Goal: Task Accomplishment & Management: Manage account settings

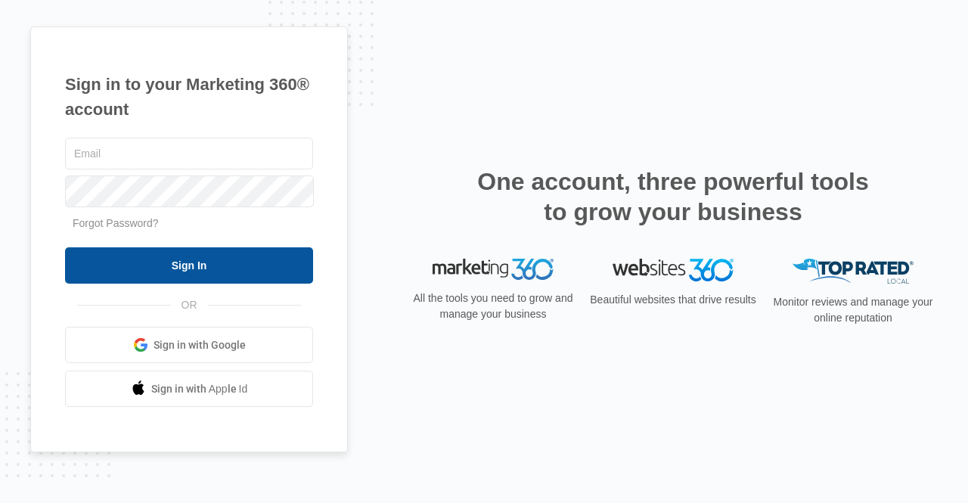
type input "[PERSON_NAME][EMAIL_ADDRESS][DOMAIN_NAME]"
click at [249, 268] on input "Sign In" at bounding box center [189, 265] width 248 height 36
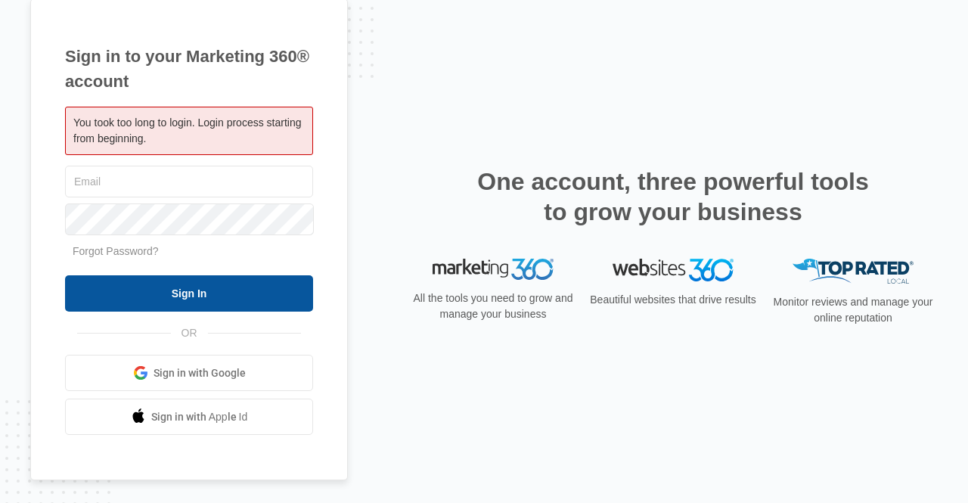
type input "[PERSON_NAME][EMAIL_ADDRESS][DOMAIN_NAME]"
drag, startPoint x: 252, startPoint y: 300, endPoint x: 265, endPoint y: 298, distance: 13.0
click at [253, 300] on input "Sign In" at bounding box center [189, 293] width 248 height 36
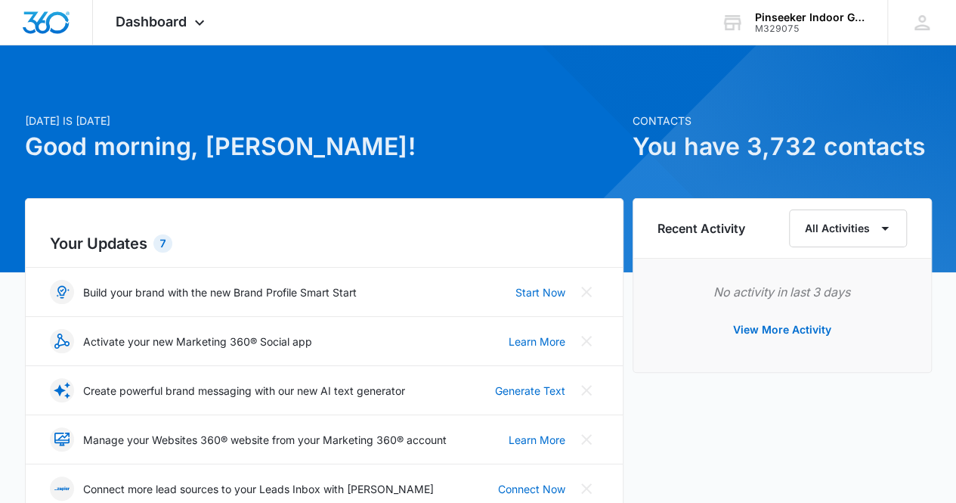
click at [707, 231] on h6 "Recent Activity" at bounding box center [702, 228] width 88 height 18
click at [806, 332] on button "View More Activity" at bounding box center [782, 329] width 129 height 36
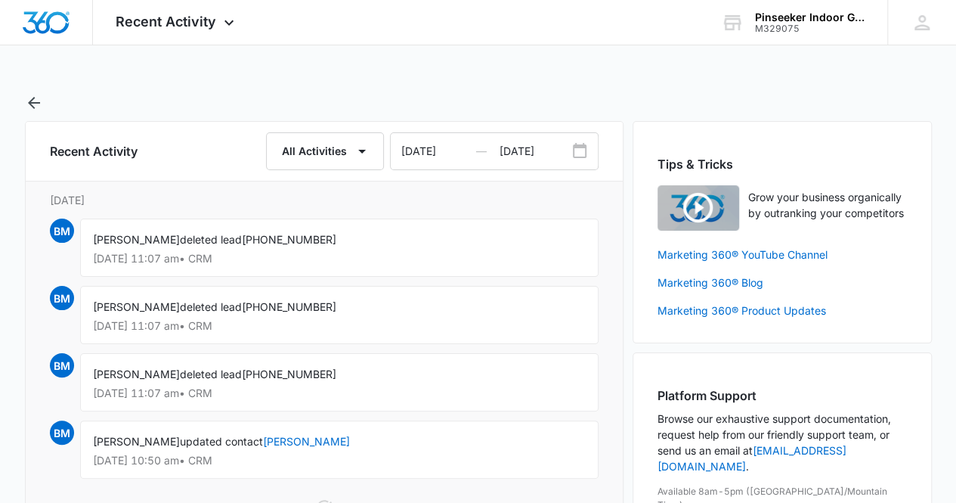
scroll to position [151, 0]
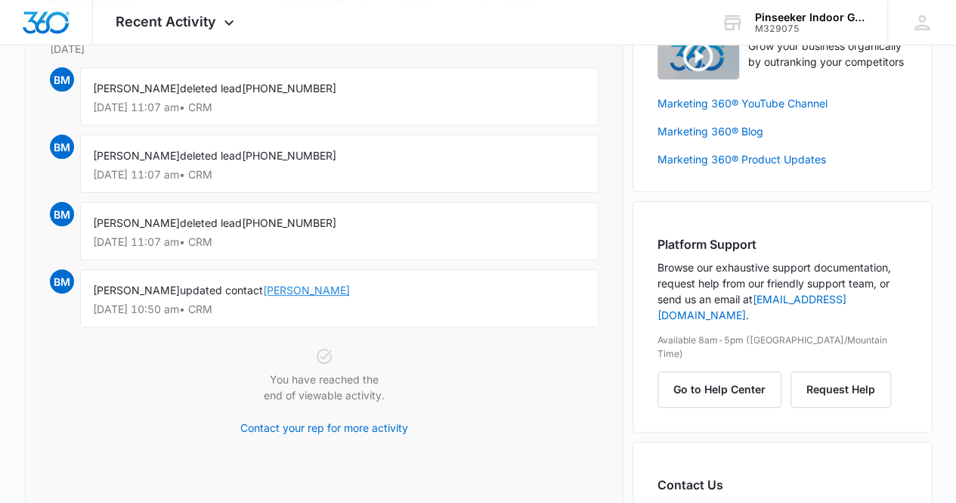
click at [320, 290] on link "[PERSON_NAME]" at bounding box center [306, 289] width 87 height 13
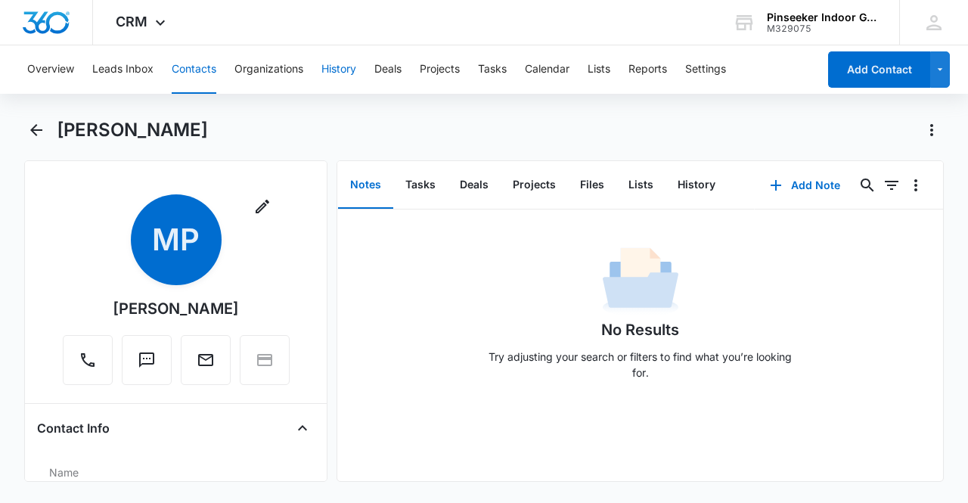
click at [343, 78] on button "History" at bounding box center [338, 69] width 35 height 48
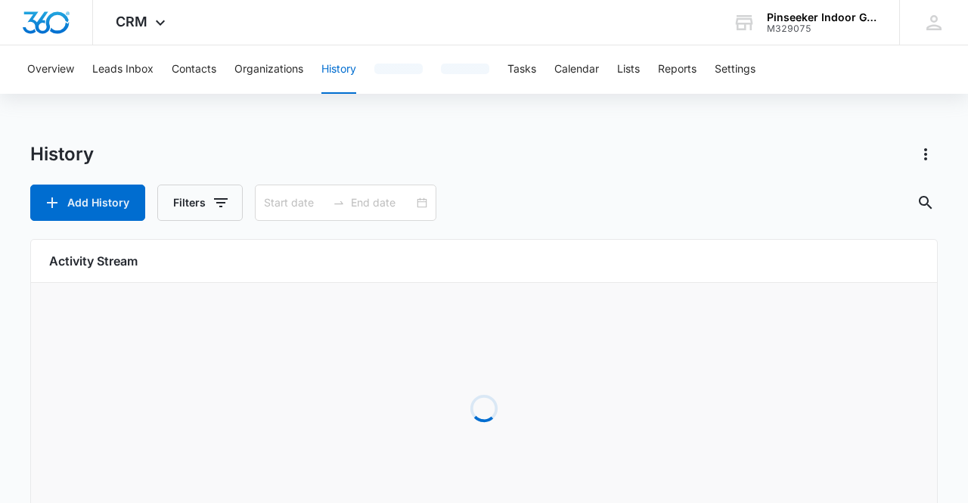
type input "[DATE]"
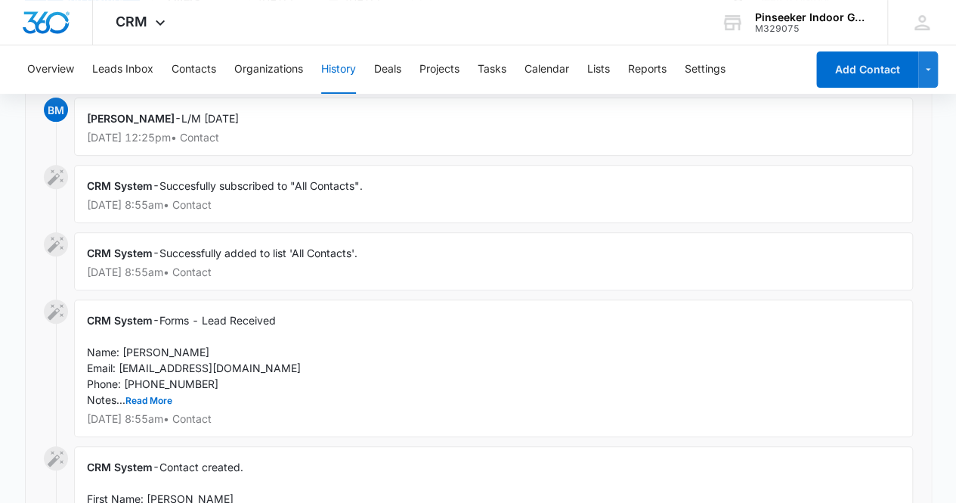
scroll to position [227, 0]
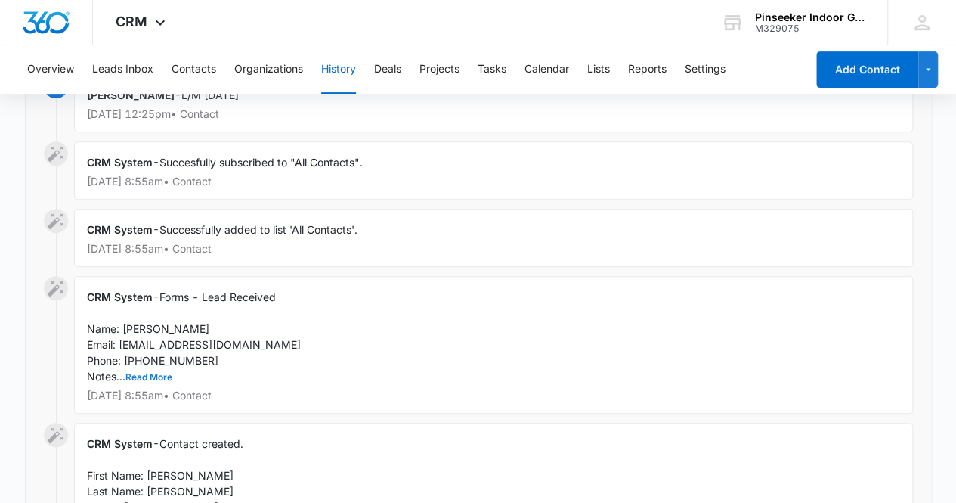
click at [138, 373] on button "Read More" at bounding box center [148, 377] width 47 height 9
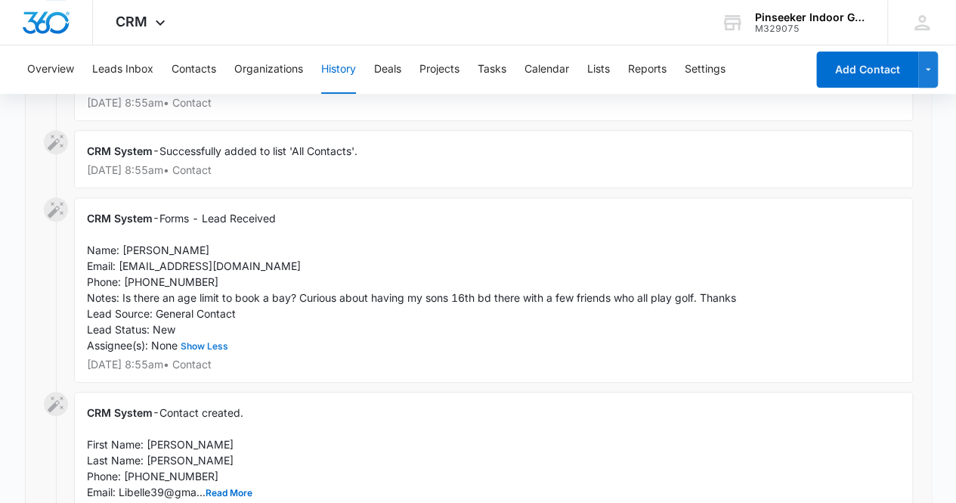
scroll to position [378, 0]
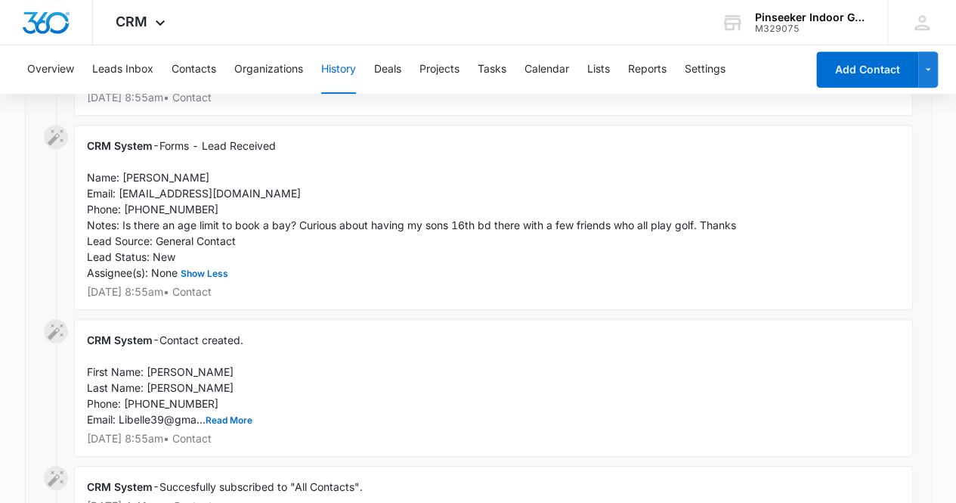
click at [342, 256] on div "CRM System - Forms - Lead Received Name: [PERSON_NAME] Email: [EMAIL_ADDRESS][D…" at bounding box center [493, 217] width 839 height 185
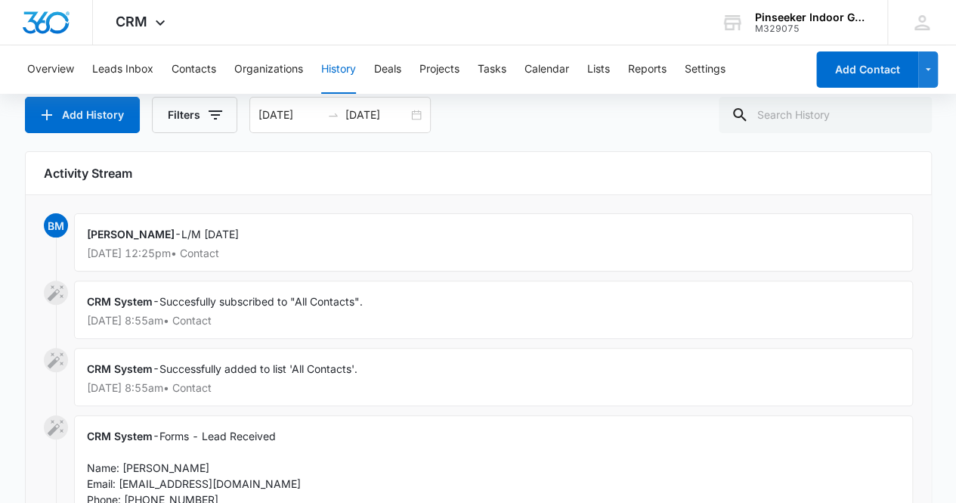
scroll to position [227, 0]
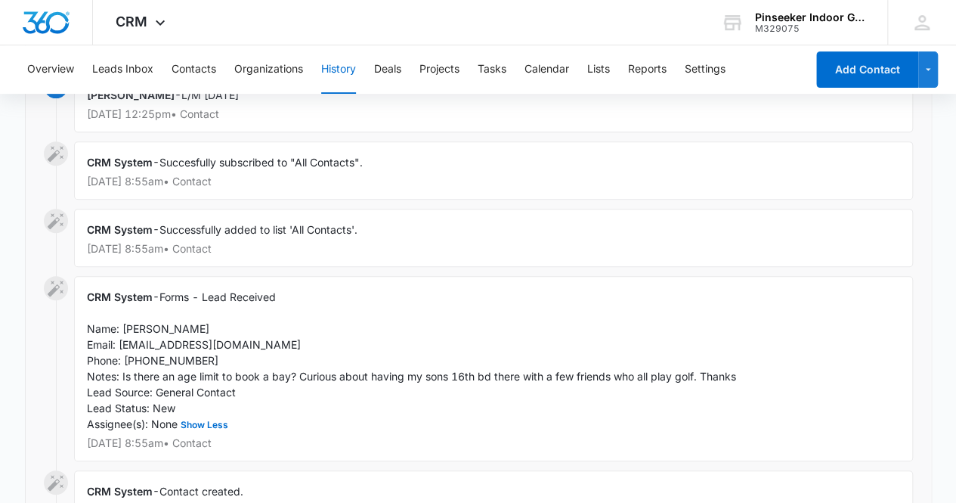
click at [401, 333] on div "CRM System - Forms - Lead Received Name: [PERSON_NAME] Email: [EMAIL_ADDRESS][D…" at bounding box center [493, 368] width 839 height 185
click at [396, 324] on div "CRM System - Forms - Lead Received Name: [PERSON_NAME] Email: [EMAIL_ADDRESS][D…" at bounding box center [493, 368] width 839 height 185
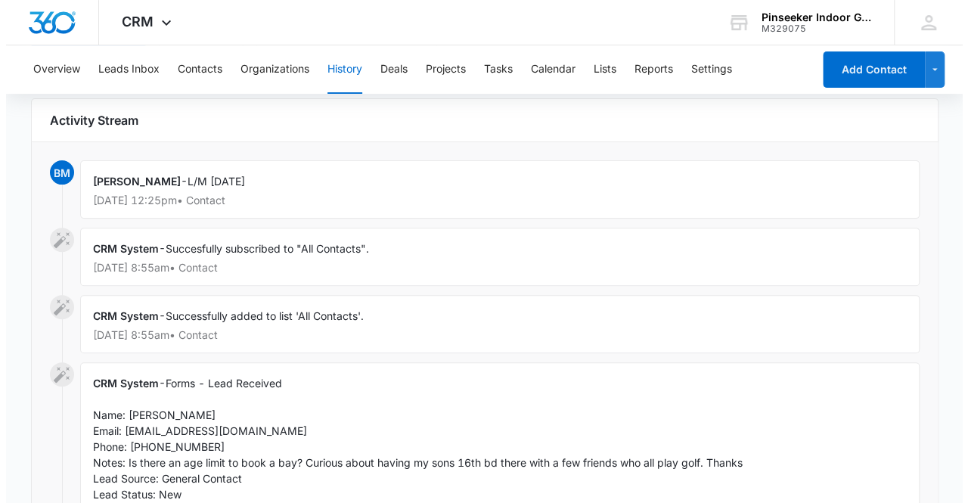
scroll to position [0, 0]
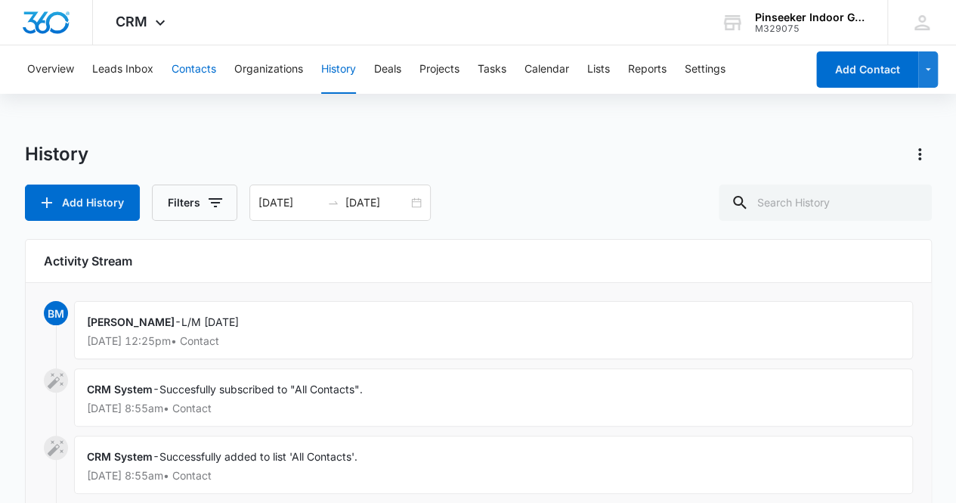
click at [201, 69] on button "Contacts" at bounding box center [194, 69] width 45 height 48
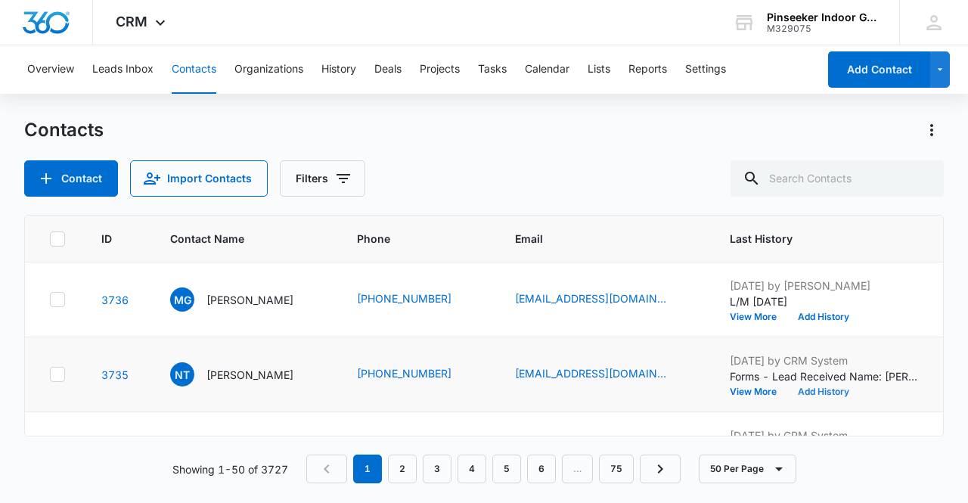
click at [826, 391] on button "Add History" at bounding box center [823, 391] width 73 height 9
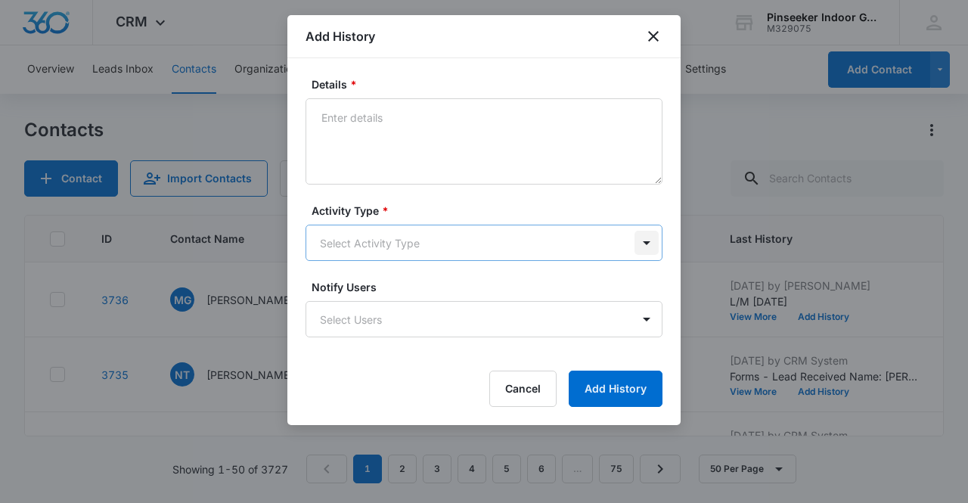
click at [644, 238] on body "CRM Apps Reputation Websites Forms CRM Email Social Content Ads Intelligence Fi…" at bounding box center [484, 251] width 968 height 503
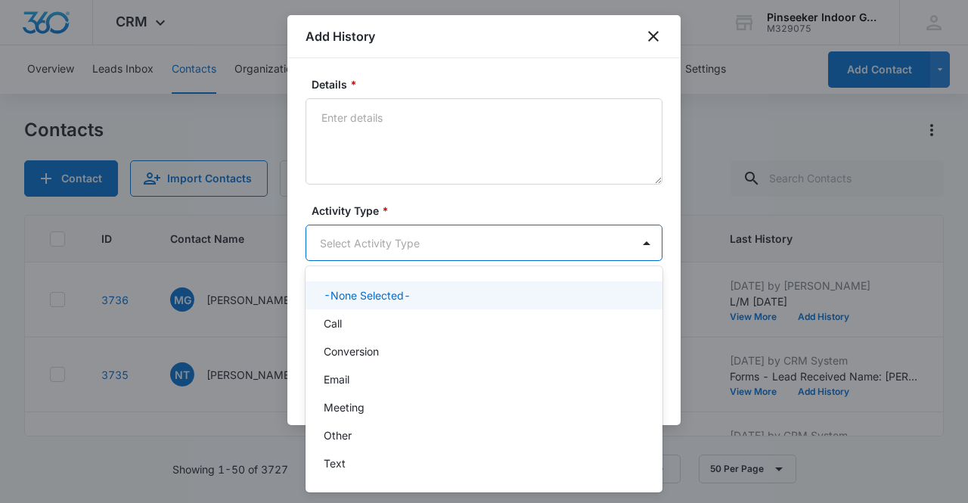
click at [522, 135] on div at bounding box center [484, 251] width 968 height 503
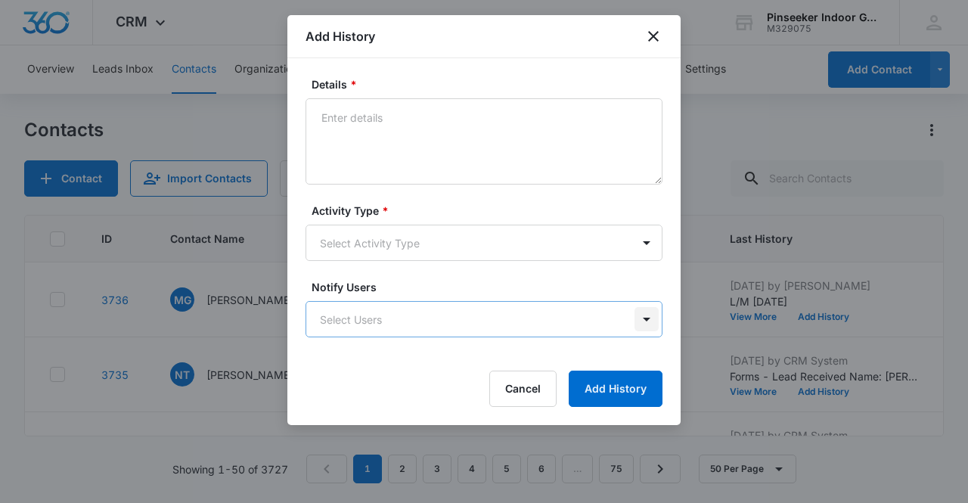
click at [643, 314] on body "CRM Apps Reputation Websites Forms CRM Email Social Content Ads Intelligence Fi…" at bounding box center [484, 251] width 968 height 503
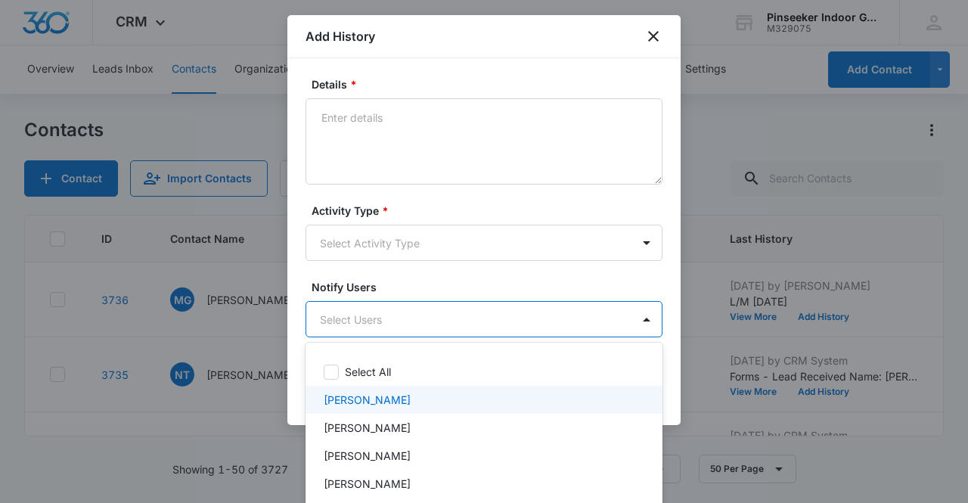
scroll to position [48, 0]
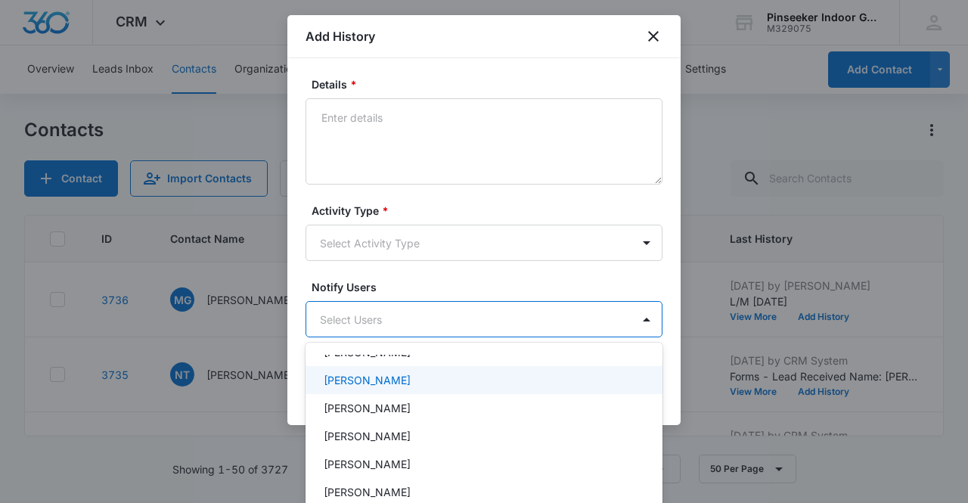
drag, startPoint x: 541, startPoint y: 270, endPoint x: 544, endPoint y: 287, distance: 16.9
click at [541, 271] on div at bounding box center [484, 251] width 968 height 503
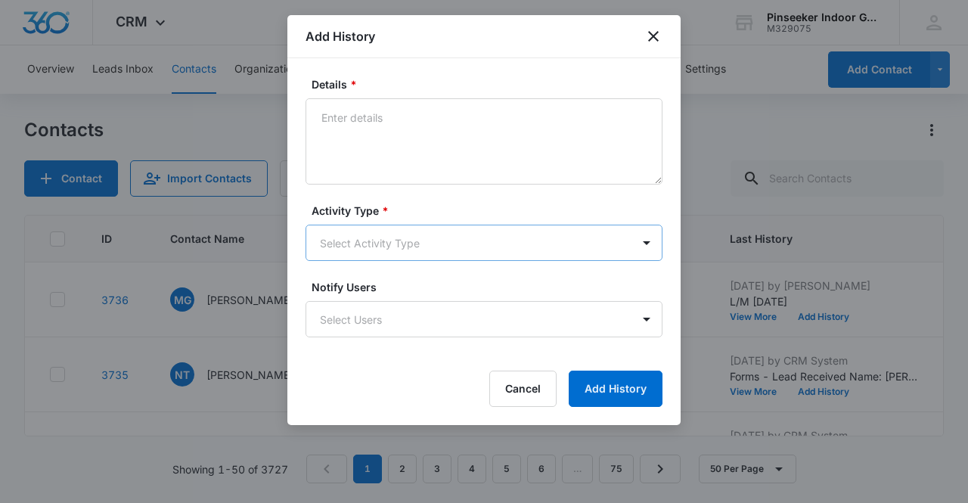
click at [544, 241] on body "CRM Apps Reputation Websites Forms CRM Email Social Content Ads Intelligence Fi…" at bounding box center [484, 251] width 968 height 503
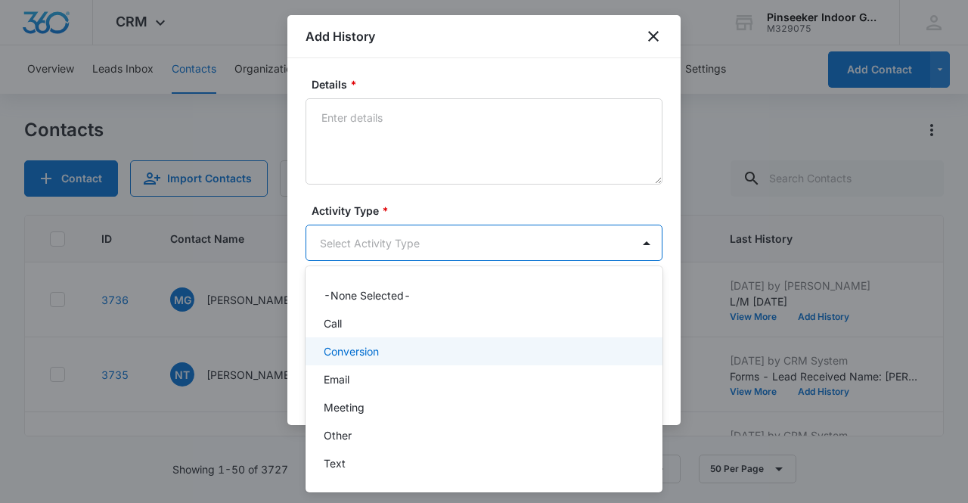
click at [534, 348] on div "Conversion" at bounding box center [482, 351] width 317 height 16
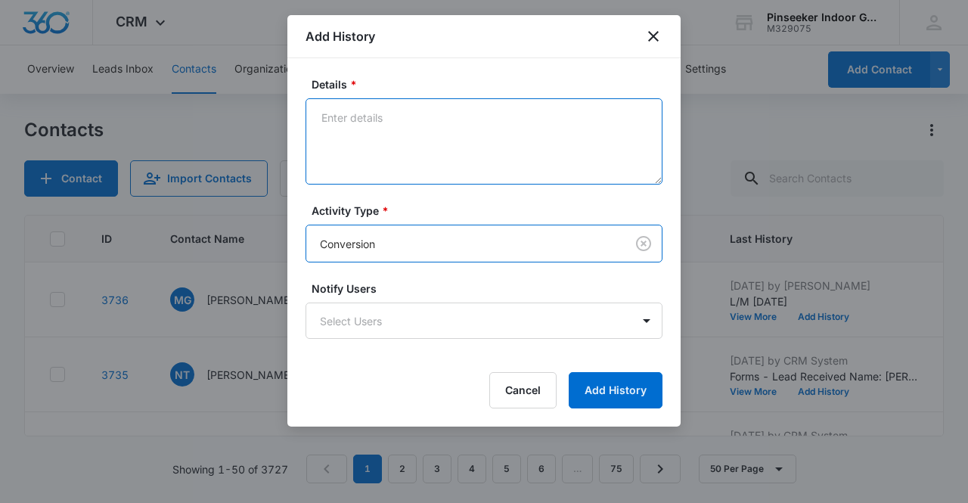
click at [504, 110] on textarea "Details *" at bounding box center [483, 141] width 357 height 86
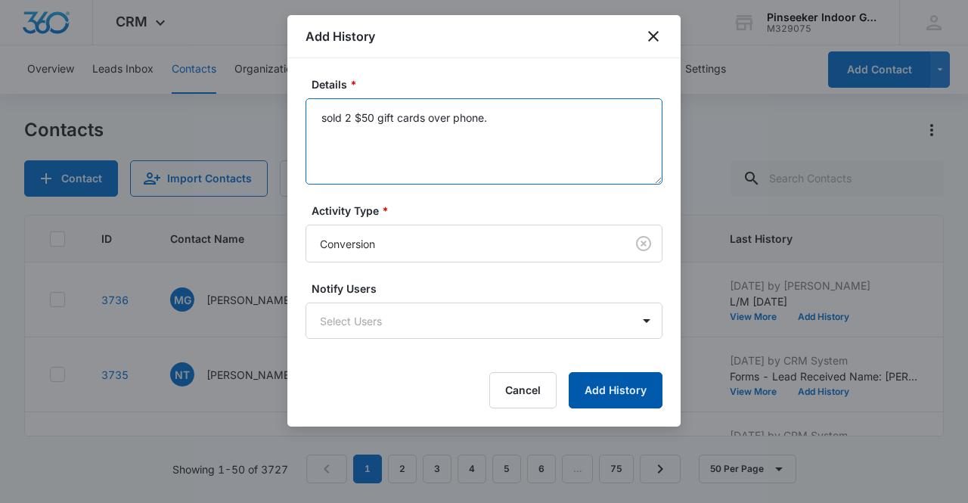
type textarea "sold 2 $50 gift cards over phone."
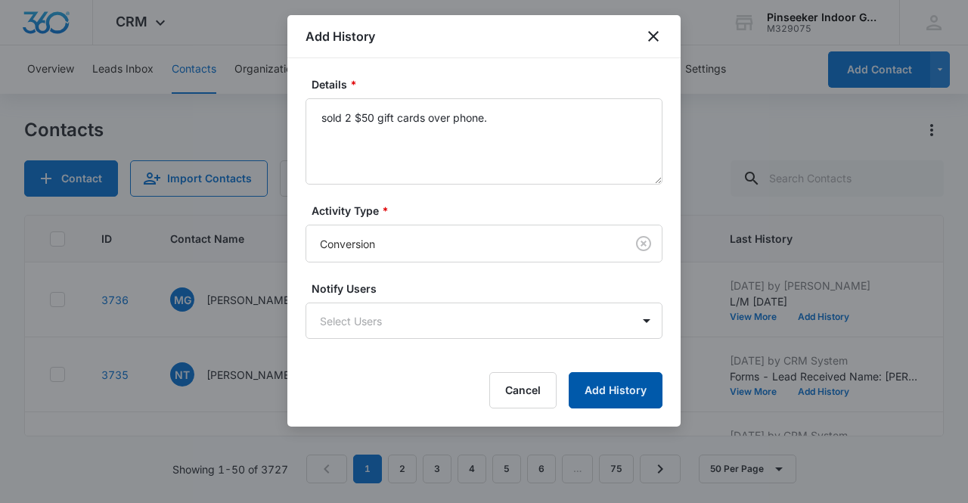
click at [622, 388] on button "Add History" at bounding box center [615, 390] width 94 height 36
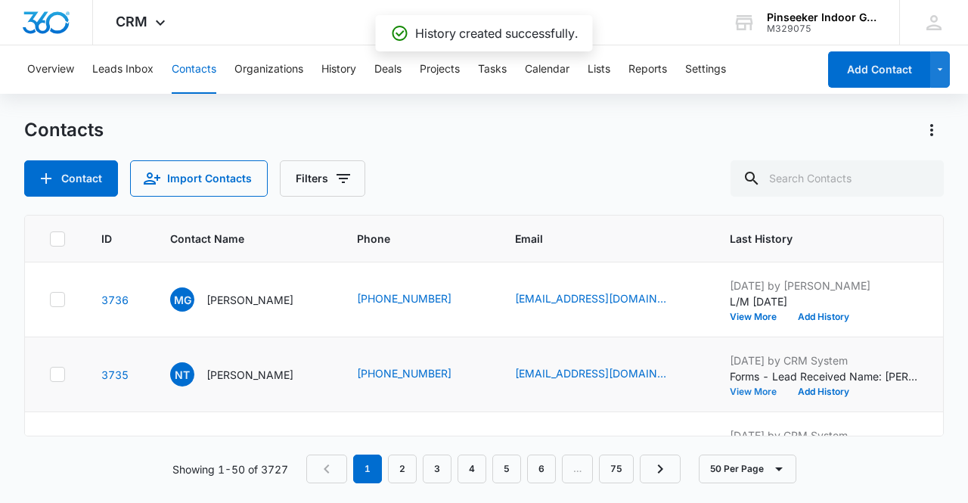
click at [767, 392] on button "View More" at bounding box center [757, 391] width 57 height 9
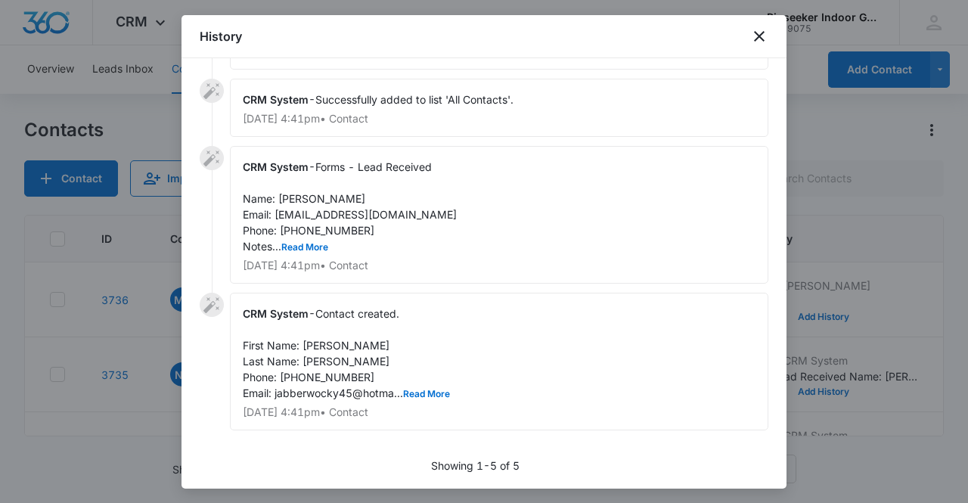
scroll to position [0, 0]
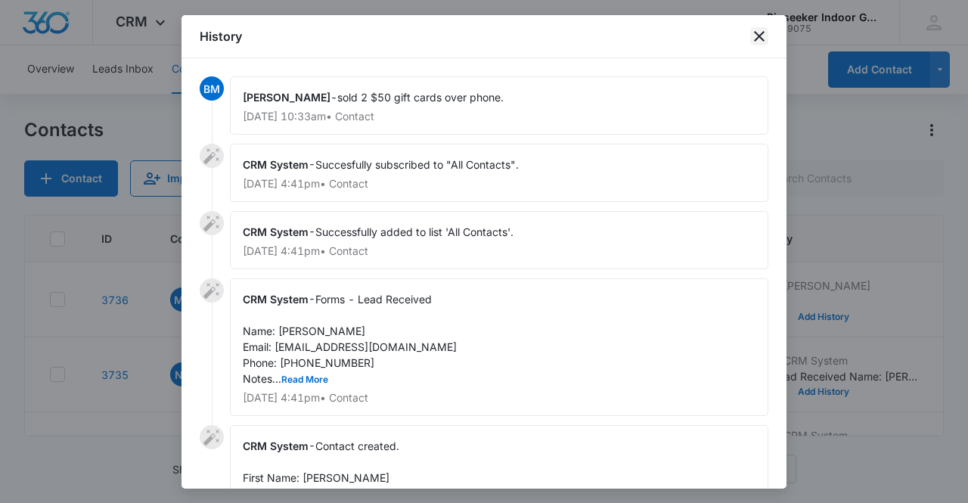
click at [767, 45] on icon "close" at bounding box center [759, 36] width 18 height 18
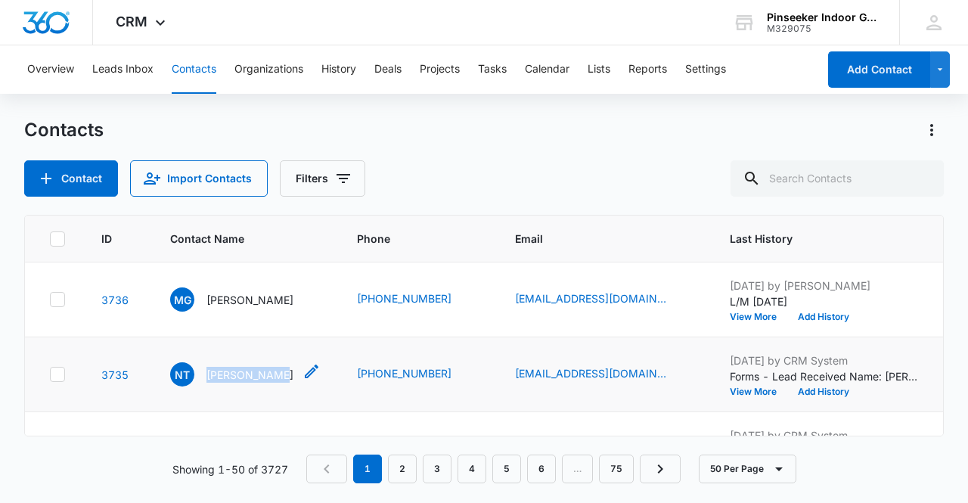
drag, startPoint x: 189, startPoint y: 371, endPoint x: 246, endPoint y: 384, distance: 58.1
click at [235, 386] on td "NT [PERSON_NAME]" at bounding box center [245, 374] width 187 height 75
click at [302, 370] on icon "Contact Name - Nancy Taylor - Select to Edit Field" at bounding box center [311, 371] width 18 height 18
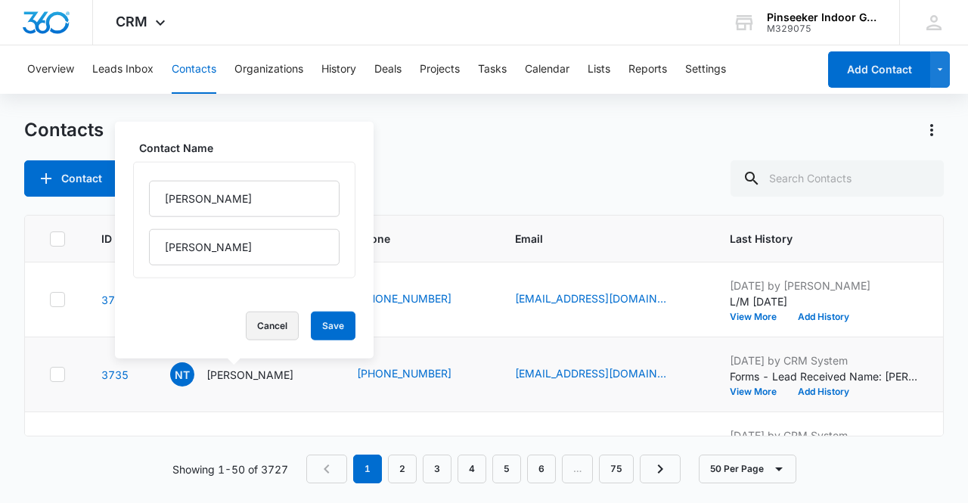
click at [254, 326] on button "Cancel" at bounding box center [272, 325] width 53 height 29
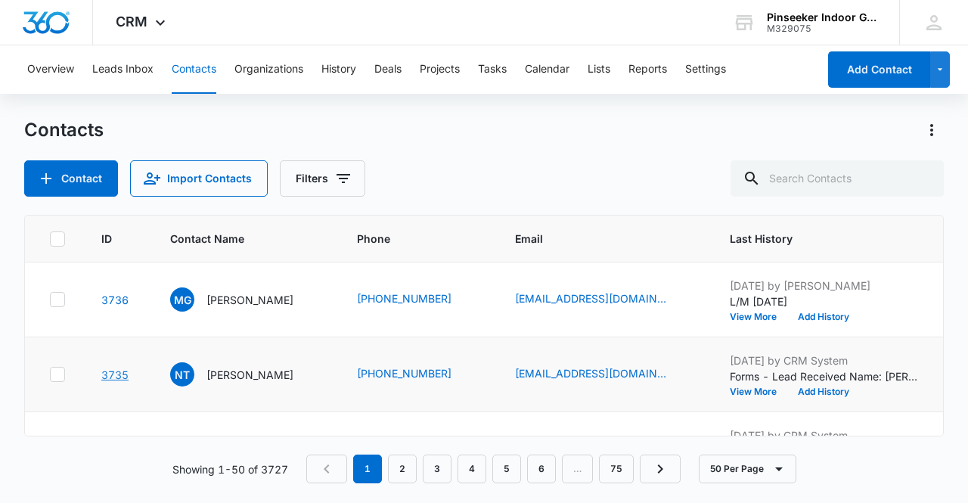
click at [120, 373] on link "3735" at bounding box center [114, 374] width 27 height 13
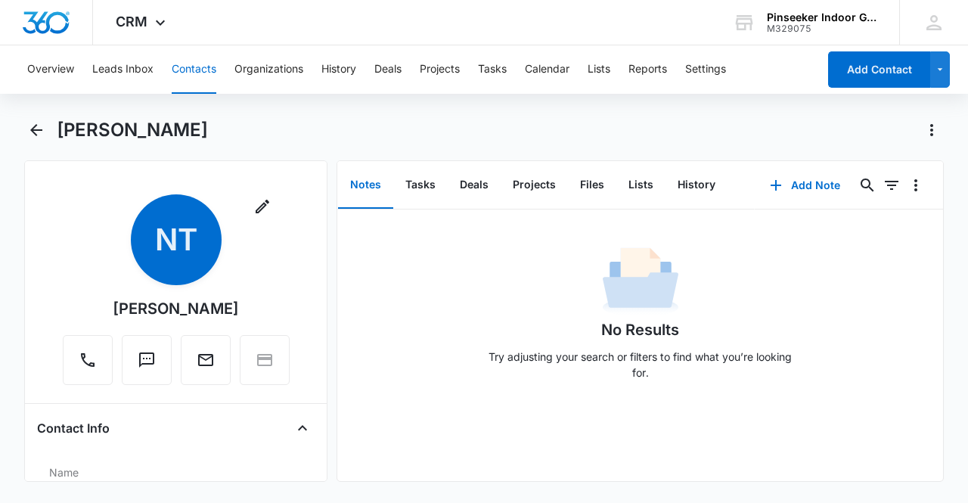
click at [356, 187] on button "Notes" at bounding box center [365, 185] width 55 height 47
click at [418, 184] on button "Tasks" at bounding box center [420, 185] width 54 height 47
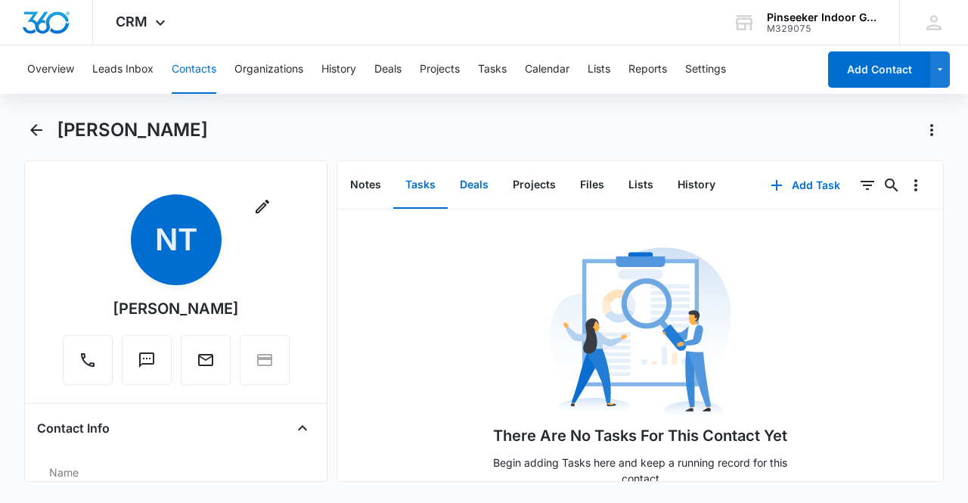
click at [467, 184] on button "Deals" at bounding box center [474, 185] width 53 height 47
click at [684, 180] on button "History" at bounding box center [696, 185] width 62 height 47
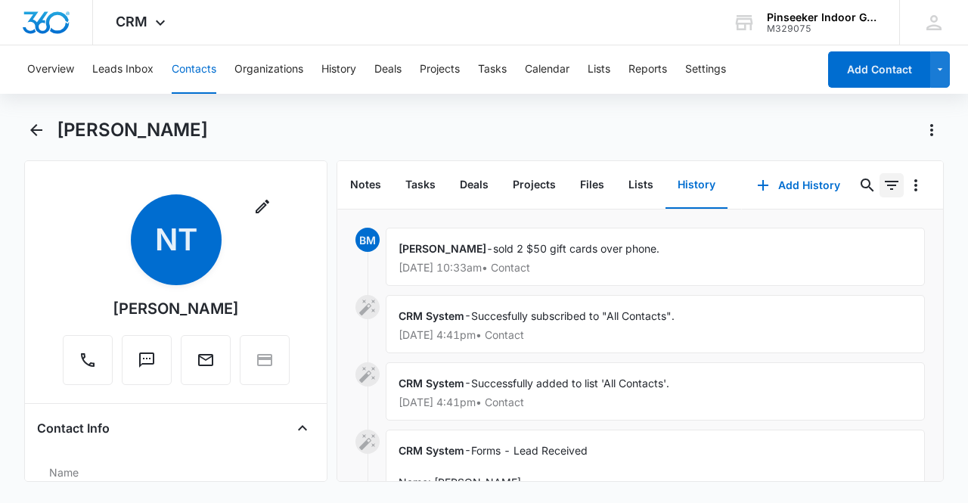
click at [882, 187] on icon "Filters" at bounding box center [891, 185] width 18 height 18
click at [914, 185] on icon "Overflow Menu" at bounding box center [915, 185] width 3 height 12
click at [308, 119] on div "[PERSON_NAME]" at bounding box center [500, 130] width 887 height 24
